Goal: Check status: Check status

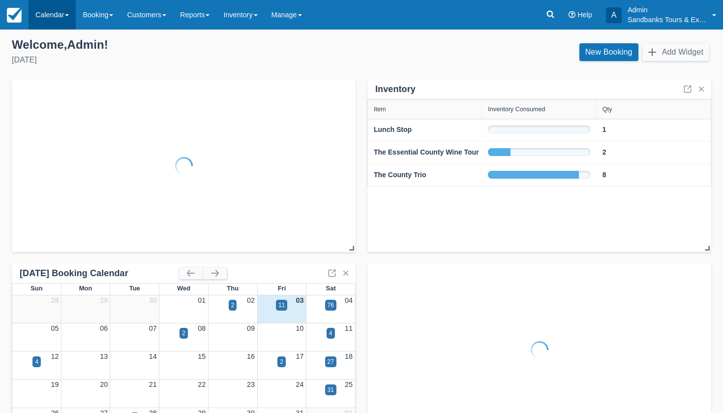
click at [61, 24] on link "Calendar" at bounding box center [52, 15] width 47 height 30
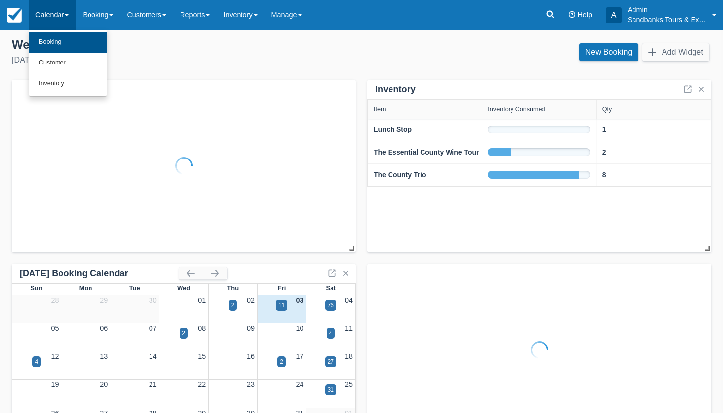
click at [54, 44] on link "Booking" at bounding box center [68, 42] width 78 height 21
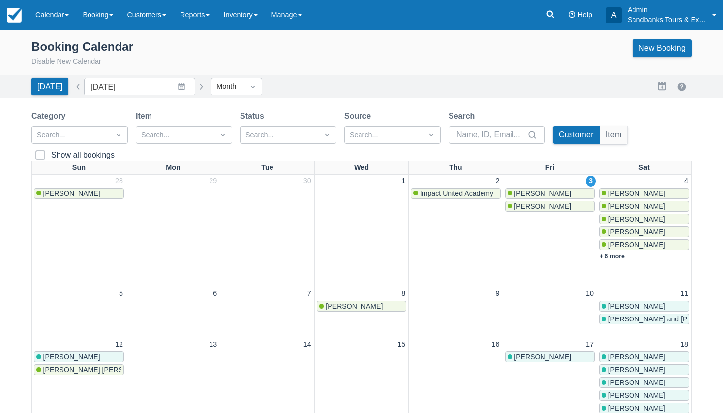
click at [612, 256] on link "+ 6 more" at bounding box center [611, 256] width 25 height 7
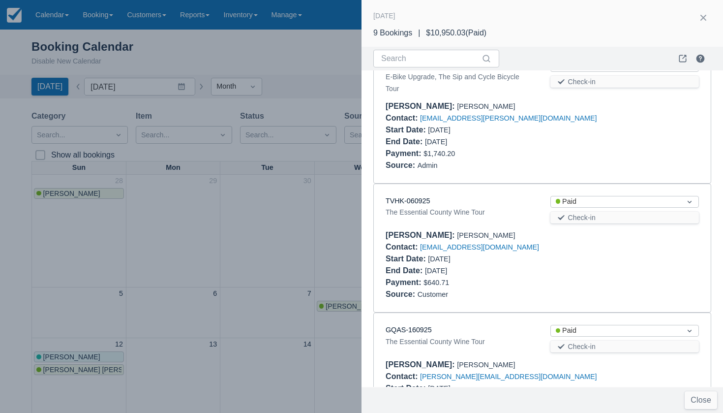
scroll to position [632, 0]
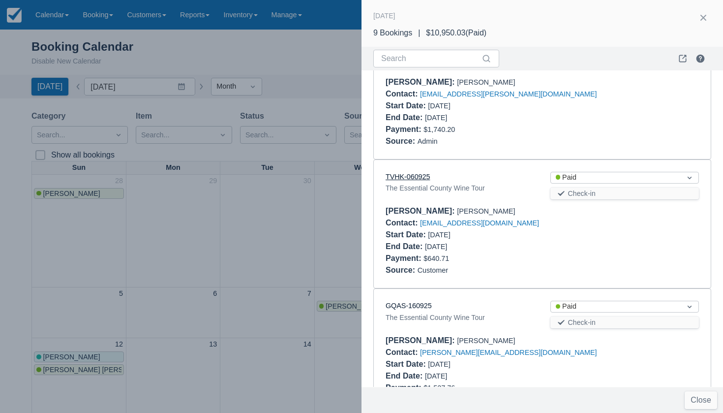
click at [421, 173] on link "TVHK-060925" at bounding box center [407, 177] width 44 height 8
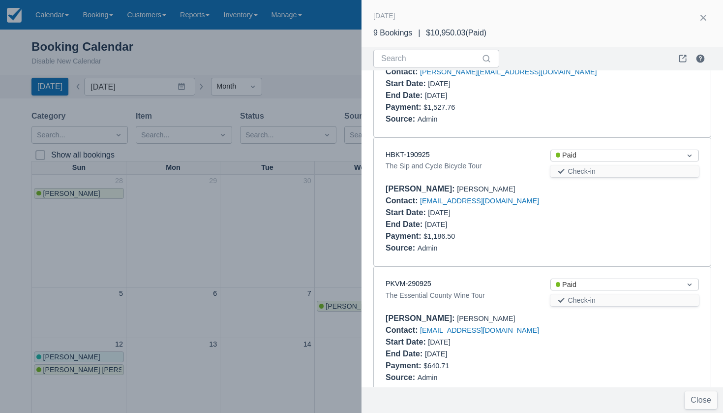
scroll to position [912, 0]
click at [408, 279] on div "PKVM-290925" at bounding box center [459, 284] width 149 height 11
click at [410, 280] on link "PKVM-290925" at bounding box center [408, 284] width 46 height 8
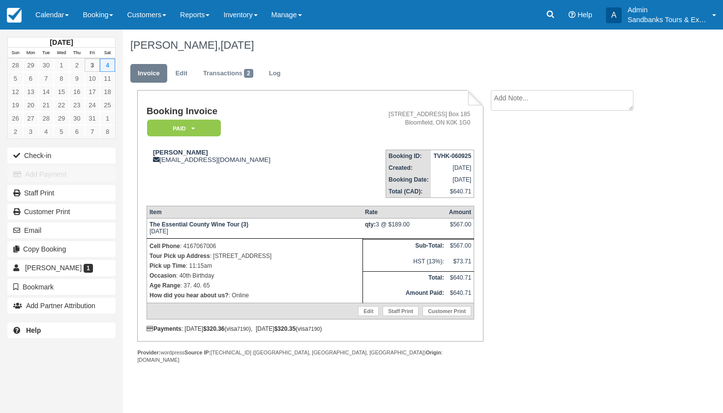
click at [283, 260] on p "Tour Pick up Address : 280 Bloomfield Main Street" at bounding box center [254, 256] width 210 height 10
drag, startPoint x: 291, startPoint y: 260, endPoint x: 214, endPoint y: 261, distance: 77.2
click at [214, 261] on p "Tour Pick up Address : 280 Bloomfield Main Street" at bounding box center [254, 256] width 210 height 10
copy p "280 Bloomfield Main Street"
